Goal: Transaction & Acquisition: Purchase product/service

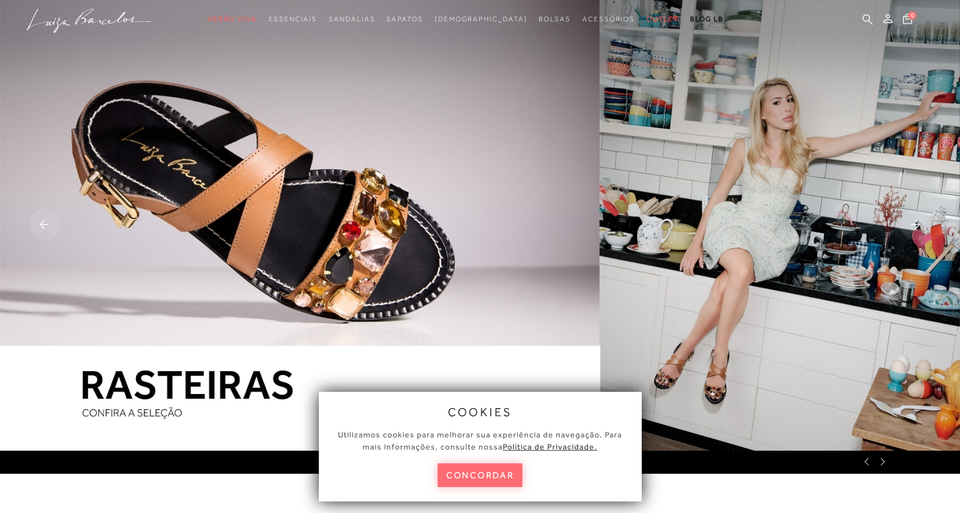
click at [492, 469] on button "concordar" at bounding box center [480, 475] width 85 height 24
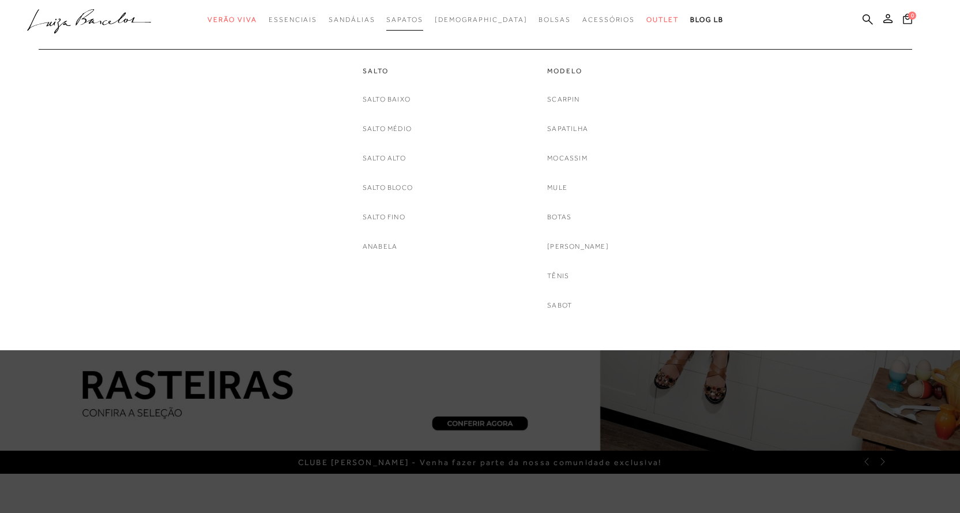
click at [423, 16] on span "Sapatos" at bounding box center [404, 20] width 36 height 8
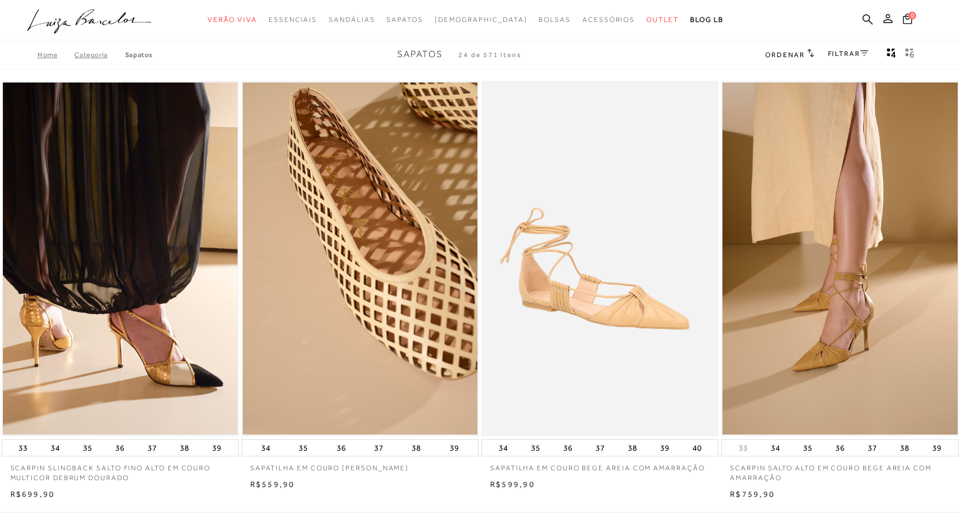
click at [847, 57] on link "FILTRAR" at bounding box center [848, 54] width 40 height 8
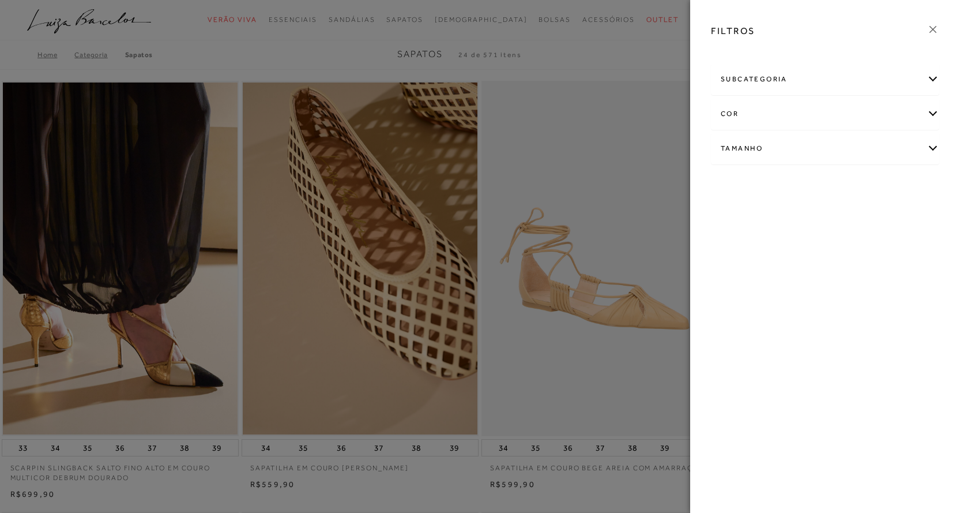
click at [753, 111] on div "cor" at bounding box center [825, 114] width 227 height 31
click at [743, 232] on link "Ver mais..." at bounding box center [742, 231] width 31 height 9
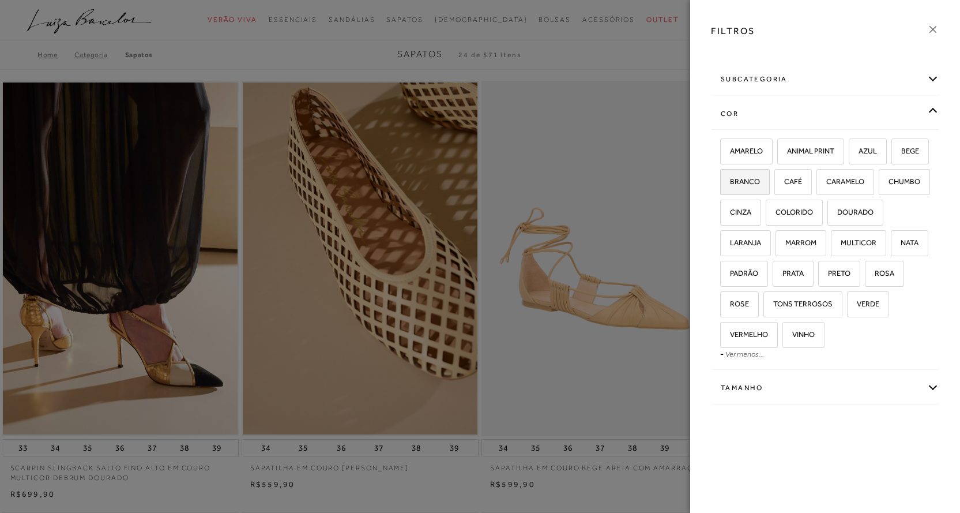
click at [760, 179] on span "BRANCO" at bounding box center [741, 181] width 39 height 9
click at [730, 179] on input "BRANCO" at bounding box center [725, 184] width 12 height 12
checkbox input "true"
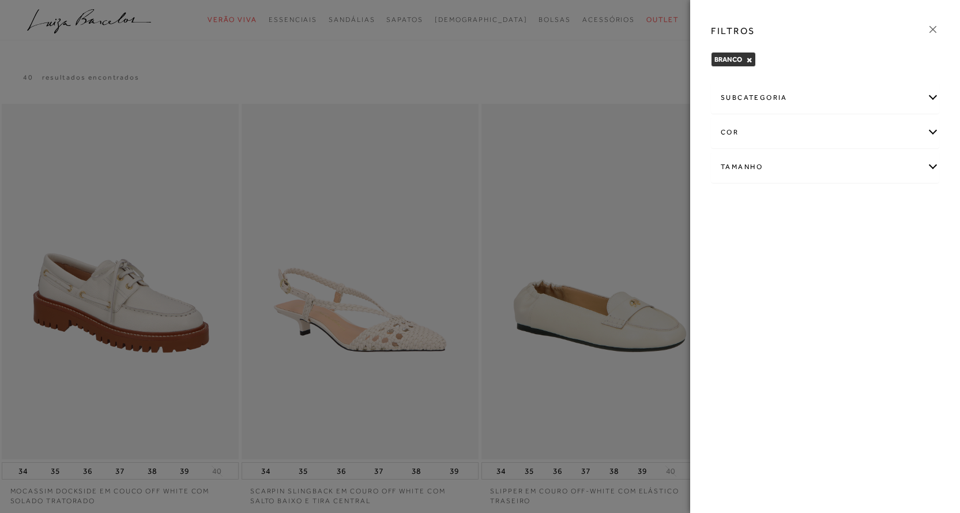
click at [934, 33] on icon at bounding box center [933, 29] width 13 height 13
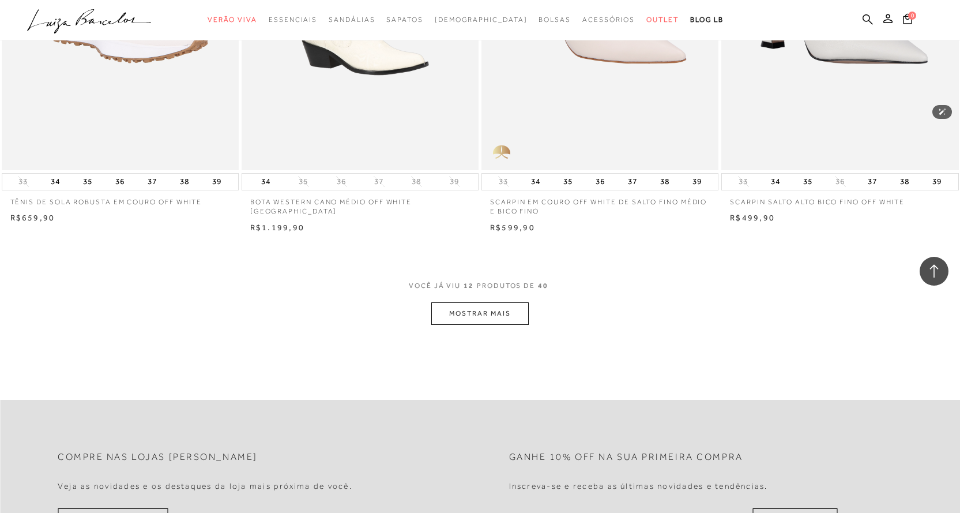
scroll to position [1269, 0]
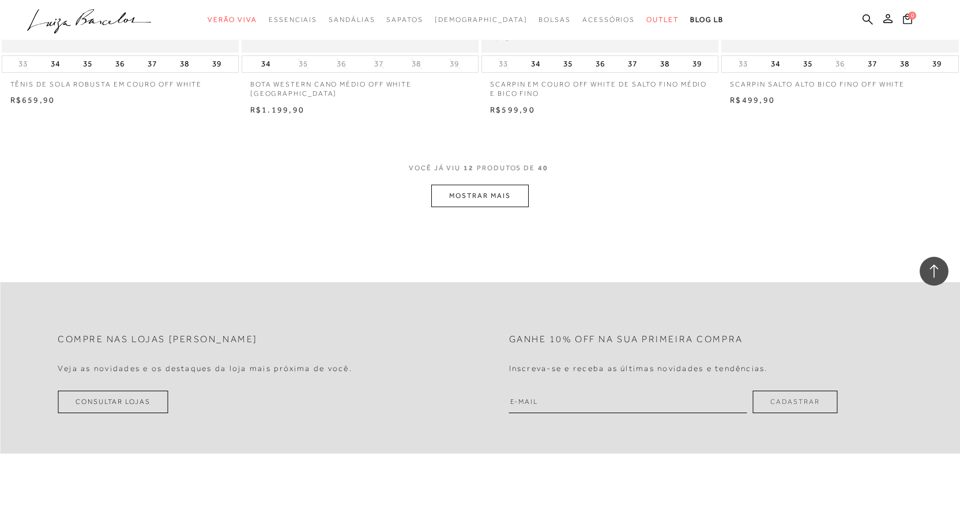
click at [494, 202] on button "MOSTRAR MAIS" at bounding box center [479, 196] width 97 height 22
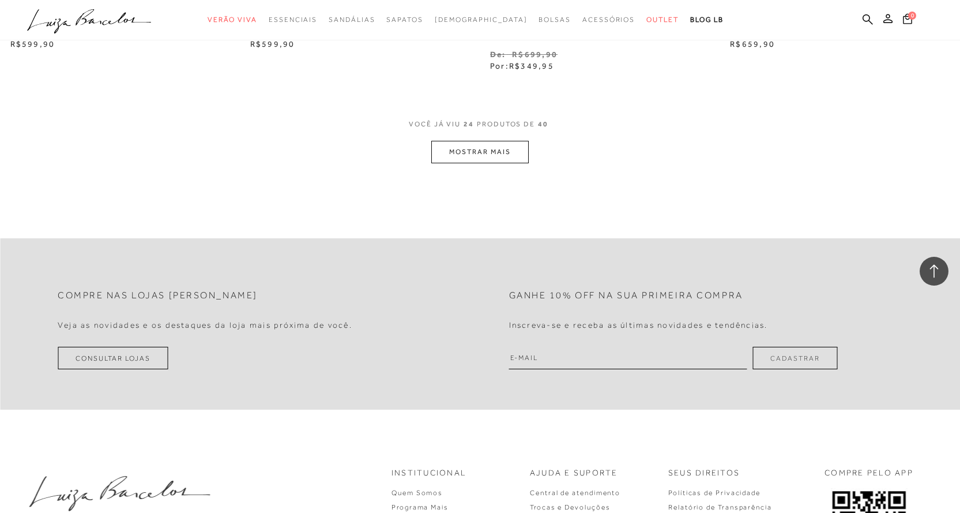
scroll to position [2711, 0]
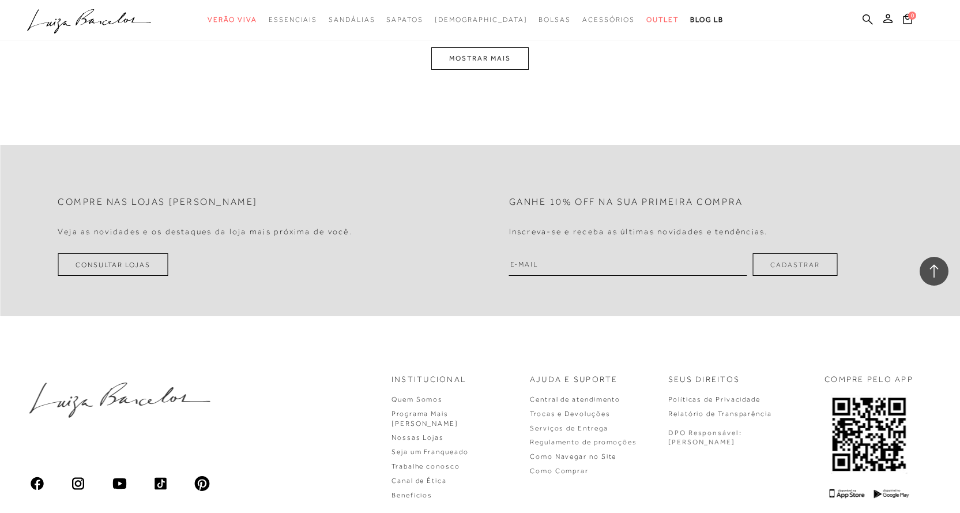
click at [467, 56] on button "MOSTRAR MAIS" at bounding box center [479, 58] width 97 height 22
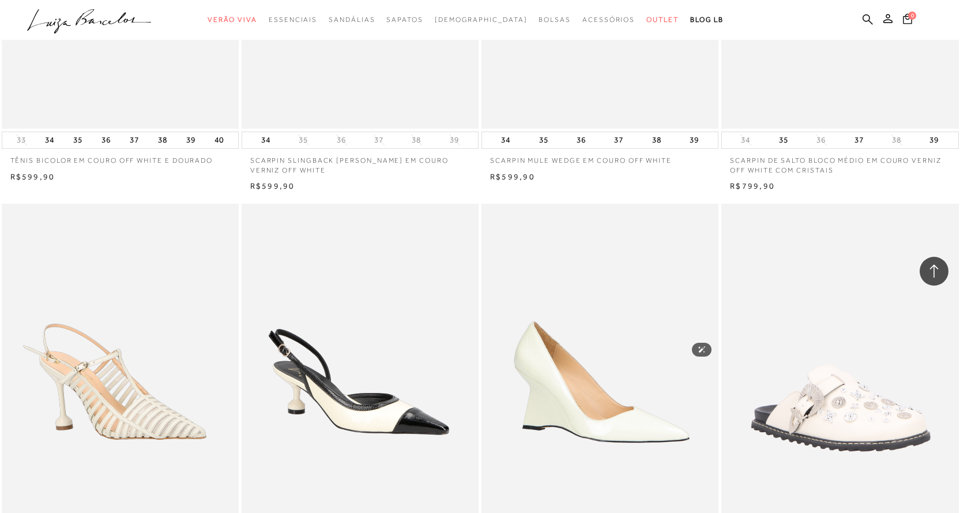
scroll to position [2679, 0]
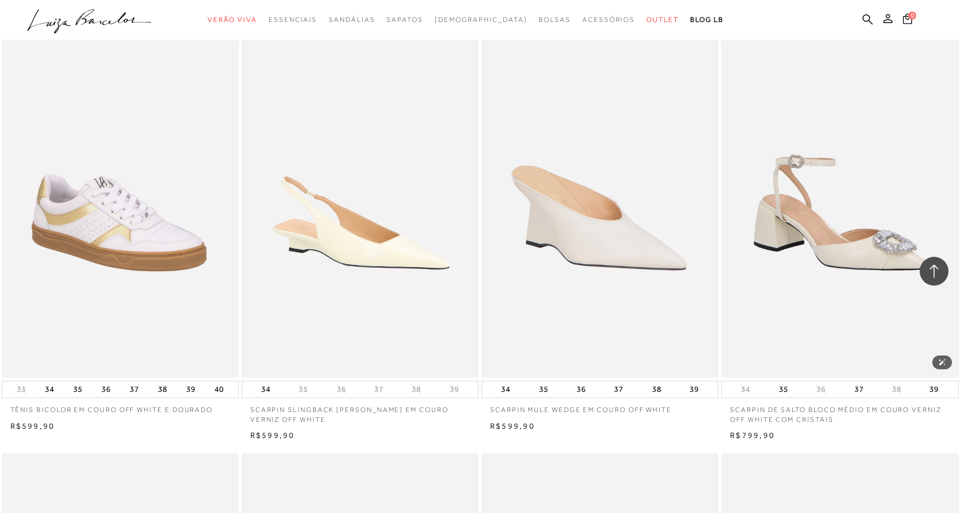
click at [877, 221] on img at bounding box center [840, 200] width 235 height 352
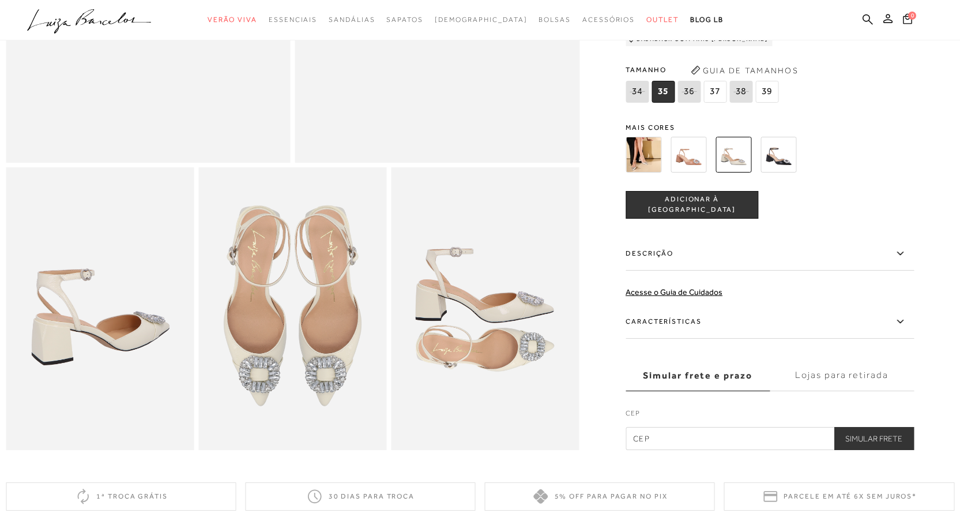
click at [870, 391] on label "Lojas para retirada" at bounding box center [842, 375] width 144 height 31
click at [0, 0] on input "Lojas para retirada" at bounding box center [0, 0] width 0 height 0
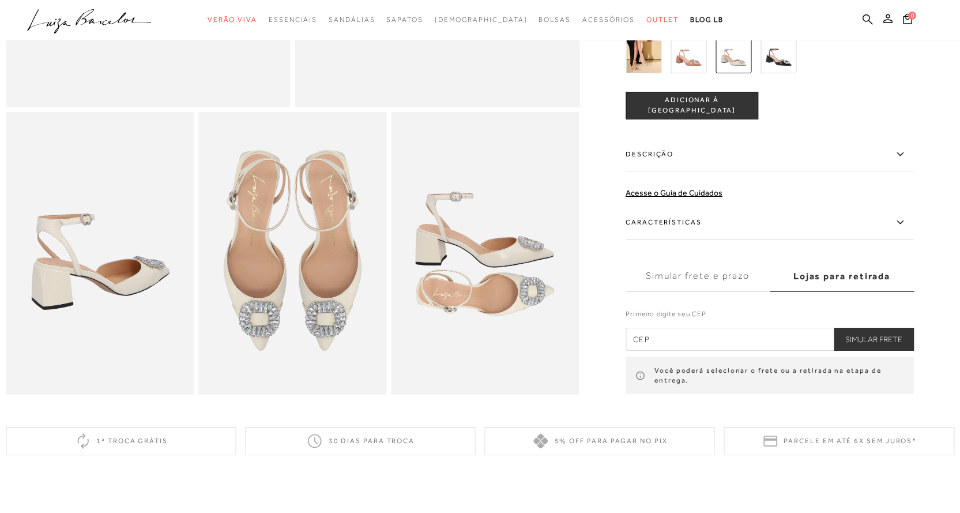
scroll to position [519, 0]
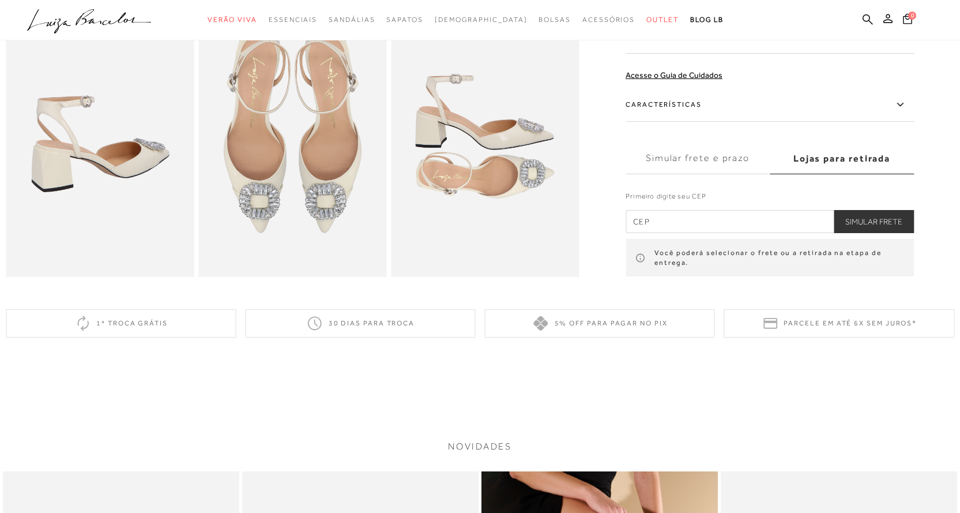
click at [792, 233] on input "text" at bounding box center [770, 221] width 288 height 23
type input "03401-030"
click at [888, 233] on button "Simular Frete" at bounding box center [874, 221] width 80 height 23
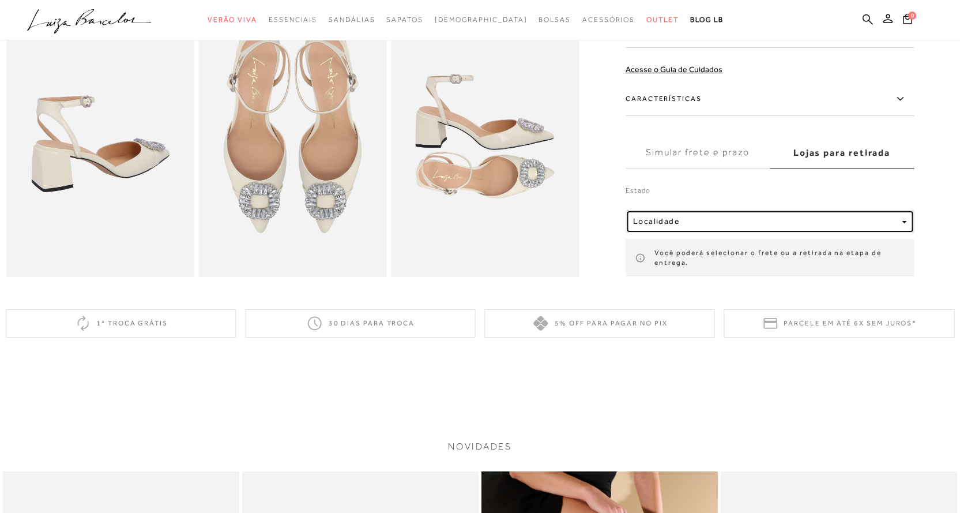
click at [714, 233] on button "Localidade" at bounding box center [770, 221] width 288 height 23
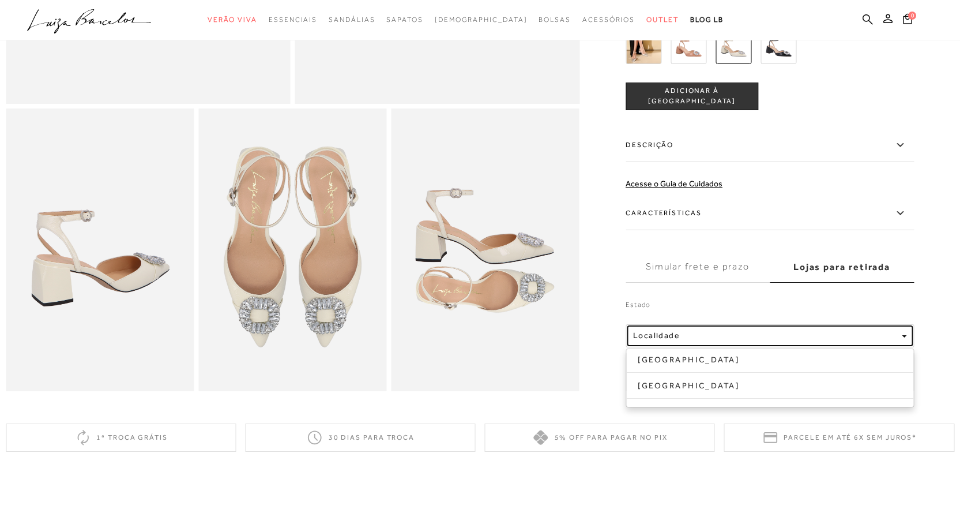
scroll to position [404, 0]
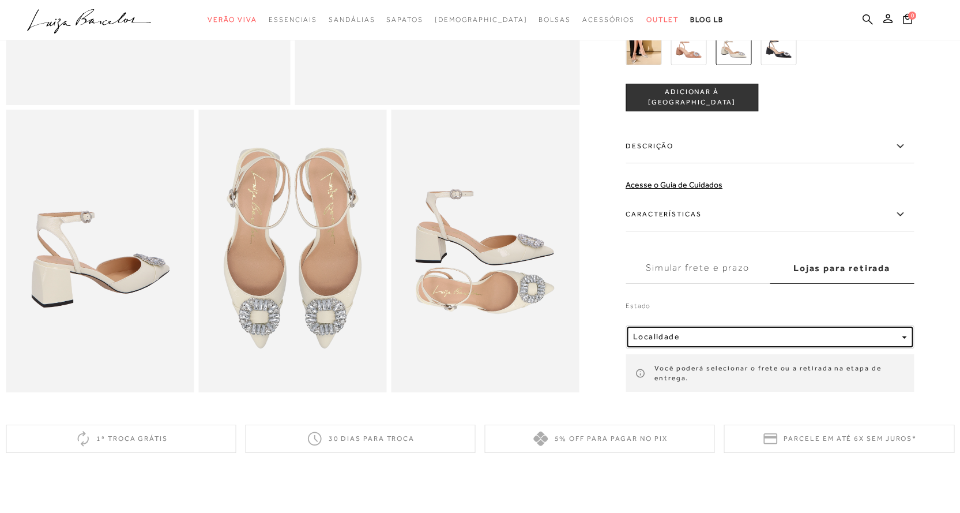
click at [698, 342] on div "Localidade" at bounding box center [765, 337] width 264 height 10
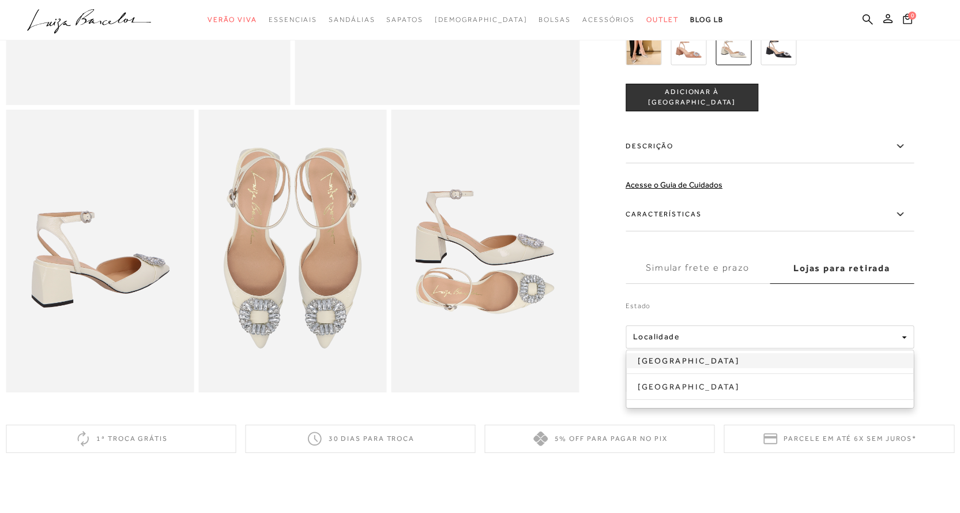
click at [679, 368] on link "[GEOGRAPHIC_DATA]" at bounding box center [769, 360] width 287 height 15
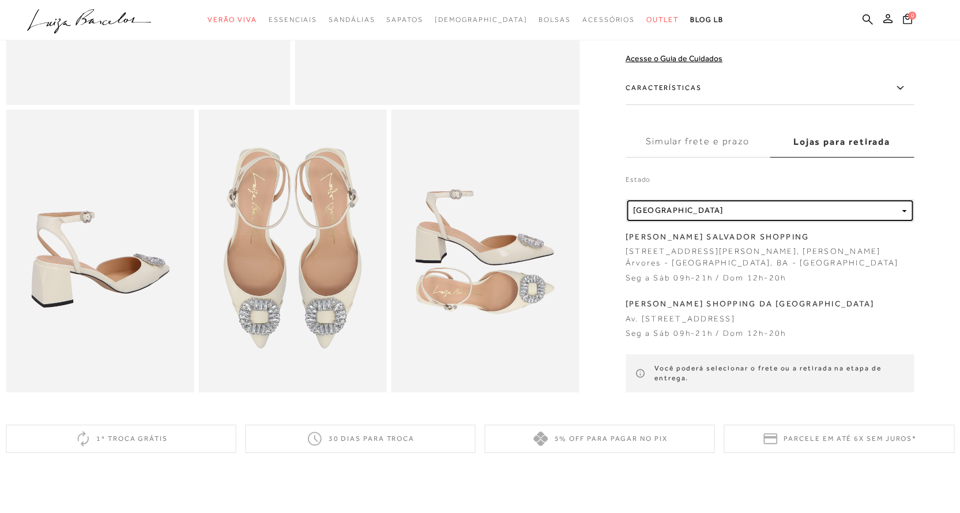
click at [768, 219] on button "Localidade [GEOGRAPHIC_DATA]" at bounding box center [770, 210] width 288 height 23
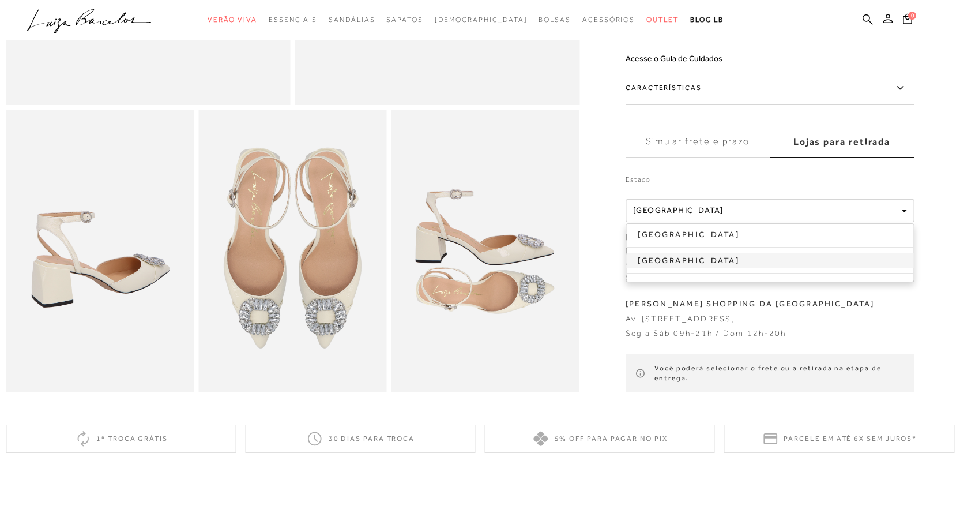
click at [673, 256] on link "[GEOGRAPHIC_DATA]" at bounding box center [769, 260] width 287 height 15
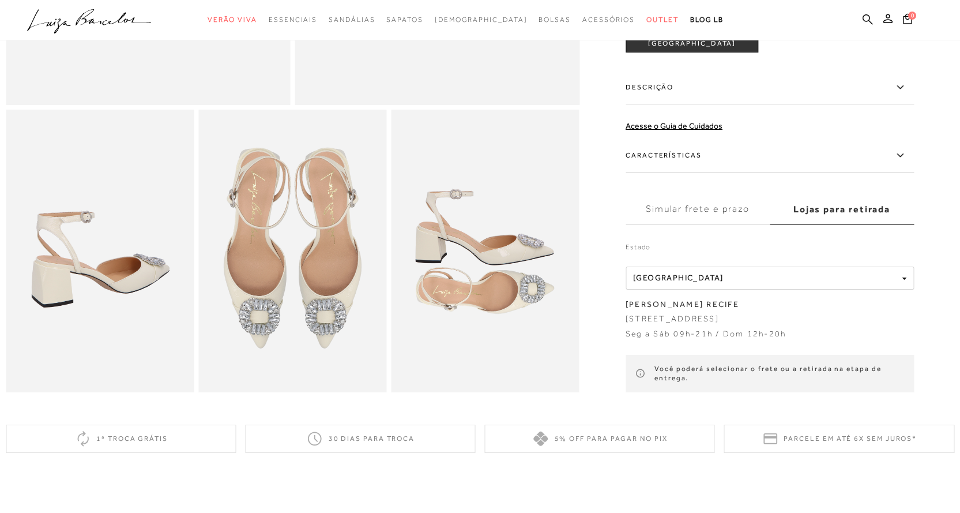
click at [737, 259] on div "Estado" at bounding box center [770, 250] width 288 height 19
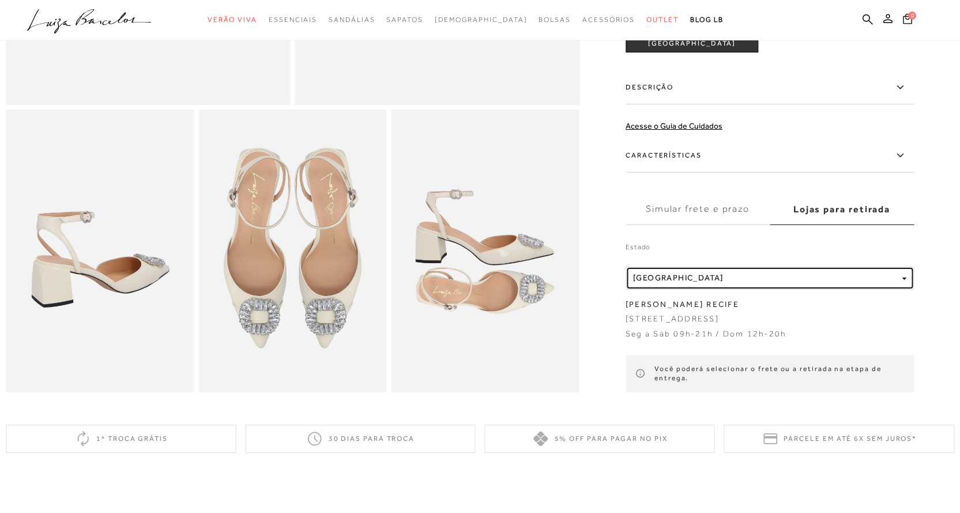
click at [745, 275] on div "Localidade [GEOGRAPHIC_DATA]" at bounding box center [765, 278] width 264 height 10
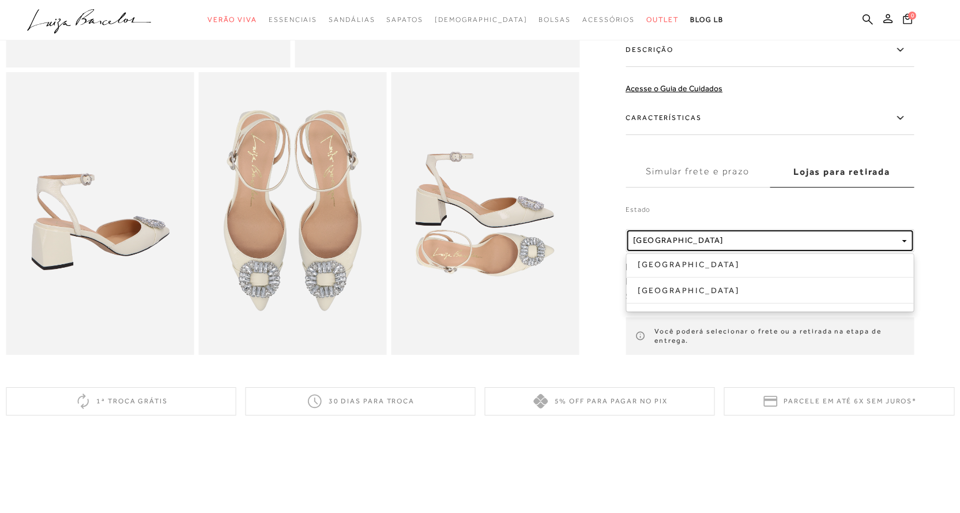
scroll to position [461, 0]
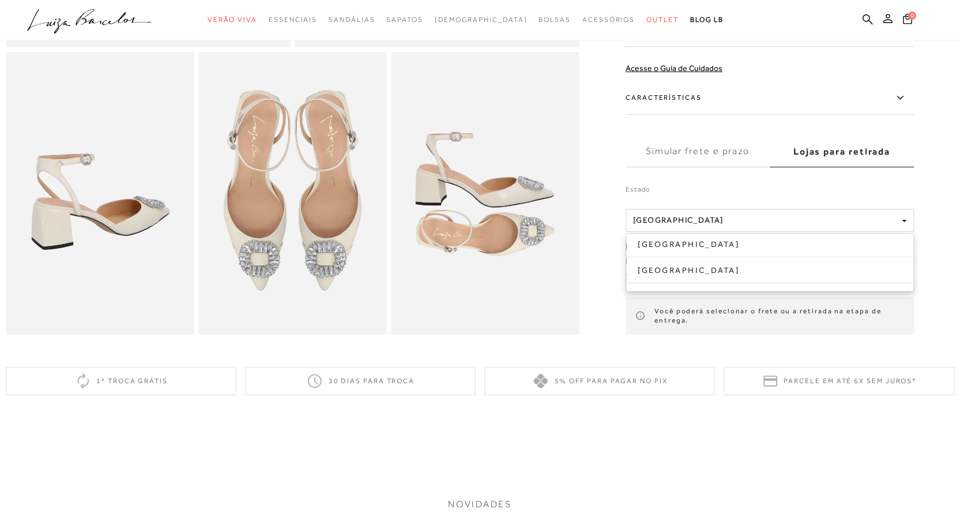
click at [722, 156] on label "Simular frete e prazo" at bounding box center [698, 151] width 144 height 31
click at [0, 0] on input "Simular frete e prazo" at bounding box center [0, 0] width 0 height 0
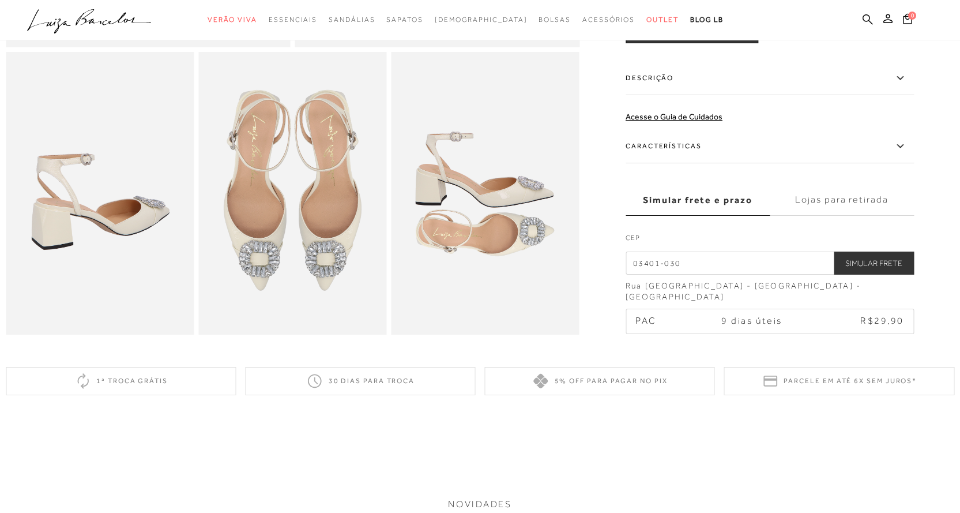
click at [692, 275] on input "03401-030" at bounding box center [770, 262] width 288 height 23
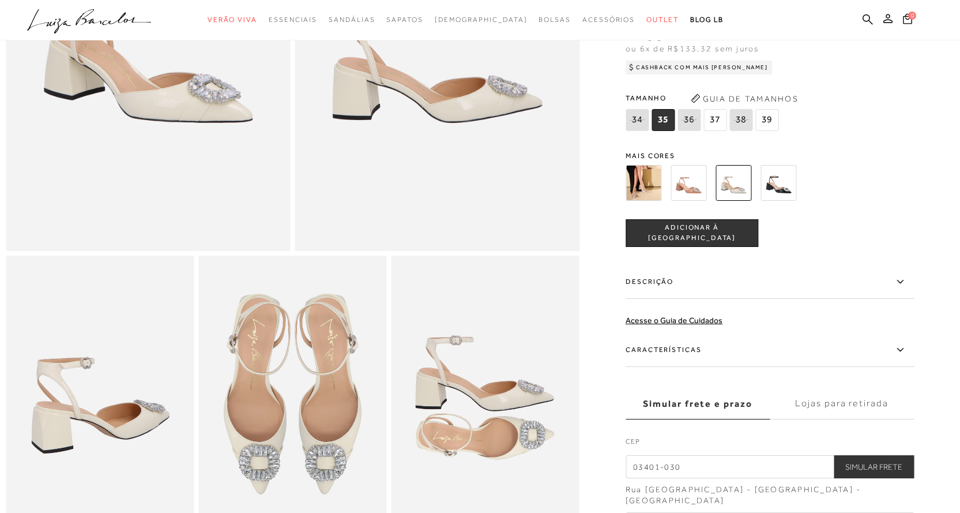
scroll to position [231, 0]
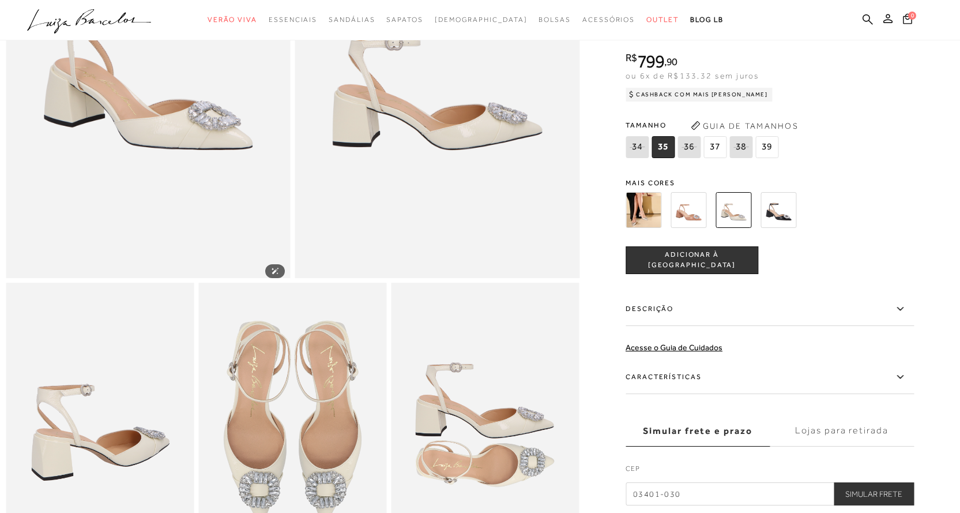
click at [227, 123] on img at bounding box center [148, 64] width 285 height 427
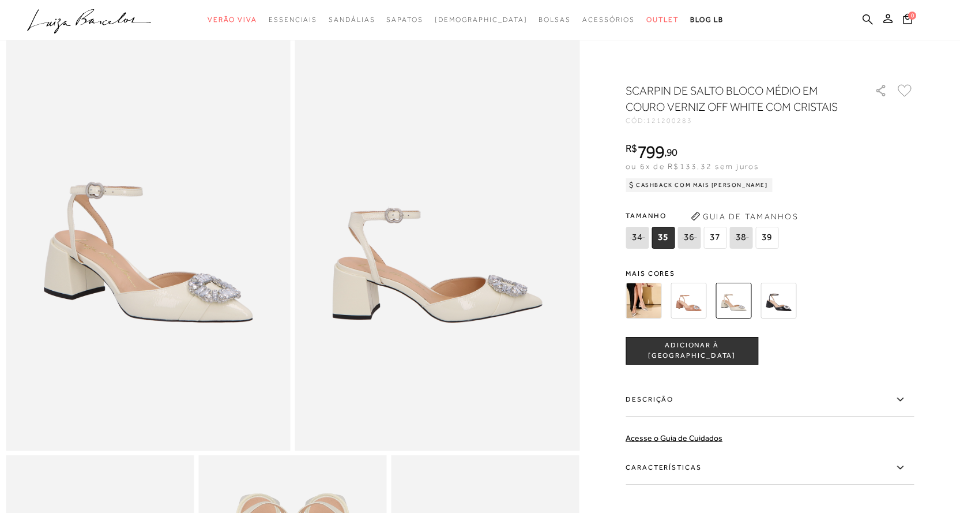
scroll to position [58, 0]
click at [795, 96] on h1 "SCARPIN DE SALTO BLOCO MÉDIO EM COURO VERNIZ OFF WHITE COM CRISTAIS" at bounding box center [734, 98] width 216 height 32
click at [732, 99] on h1 "SCARPIN DE SALTO BLOCO MÉDIO EM COURO VERNIZ OFF WHITE COM CRISTAIS" at bounding box center [734, 98] width 216 height 32
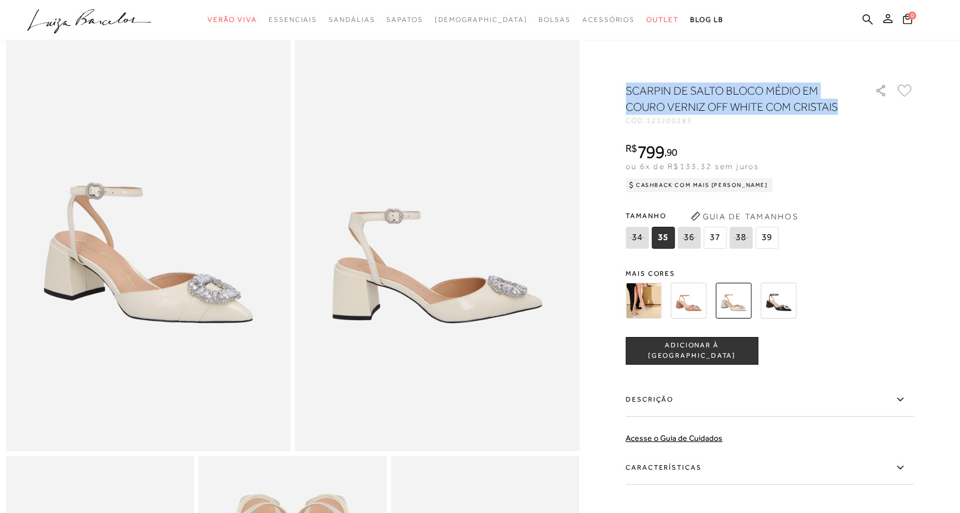
drag, startPoint x: 630, startPoint y: 86, endPoint x: 842, endPoint y: 106, distance: 212.6
click at [842, 106] on h1 "SCARPIN DE SALTO BLOCO MÉDIO EM COURO VERNIZ OFF WHITE COM CRISTAIS" at bounding box center [734, 98] width 216 height 32
copy h1 "SCARPIN DE SALTO BLOCO MÉDIO EM COURO VERNIZ OFF WHITE COM CRISTAIS"
